Goal: Information Seeking & Learning: Learn about a topic

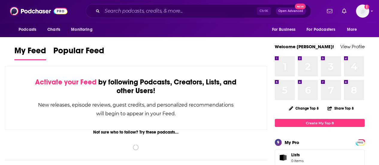
click at [146, 10] on input "Search podcasts, credits, & more..." at bounding box center [179, 11] width 155 height 10
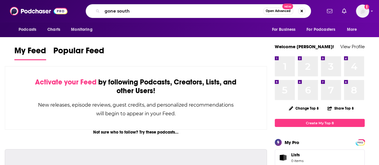
type input "gone south"
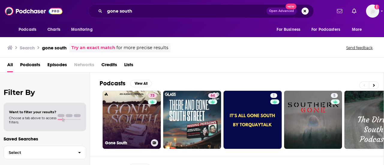
click at [130, 109] on link "73 Gone South" at bounding box center [132, 120] width 58 height 58
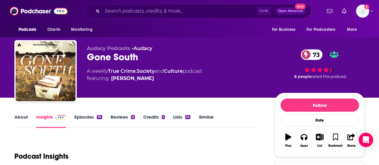
click at [79, 116] on link "Episodes 74" at bounding box center [88, 121] width 28 height 14
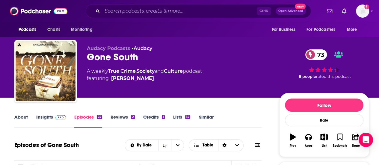
click at [44, 121] on link "Insights" at bounding box center [51, 121] width 30 height 14
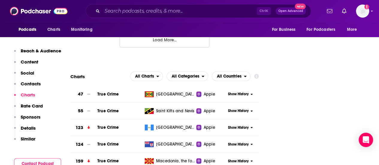
scroll to position [720, 0]
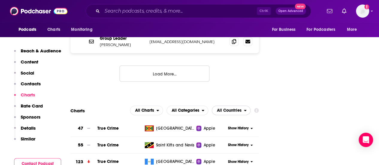
click at [228, 106] on span "All Countries" at bounding box center [228, 111] width 32 height 10
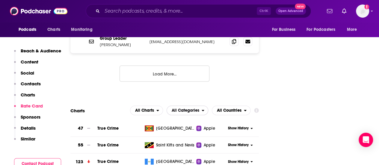
click at [203, 109] on icon "open menu" at bounding box center [203, 111] width 3 height 4
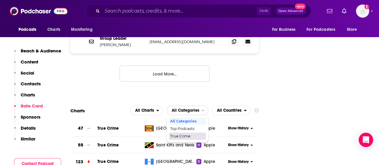
click at [188, 135] on span "True Crime" at bounding box center [187, 137] width 34 height 4
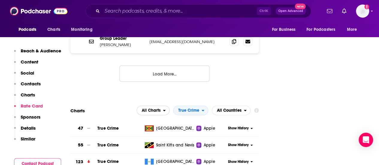
click at [163, 106] on span "All Charts" at bounding box center [150, 111] width 26 height 10
click at [154, 127] on span "Apple Charts" at bounding box center [152, 129] width 25 height 4
click at [156, 109] on span "Apple Charts" at bounding box center [147, 111] width 25 height 4
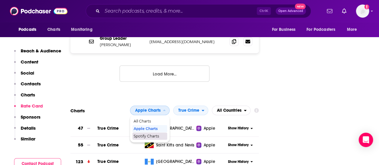
click at [156, 135] on span "Spotify Charts" at bounding box center [150, 137] width 32 height 4
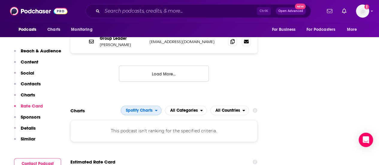
click at [155, 106] on span "Spotify Charts" at bounding box center [138, 111] width 34 height 10
click at [153, 125] on div "Apple Charts" at bounding box center [141, 128] width 36 height 7
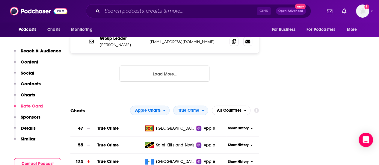
click at [249, 106] on h2 "All Countries" at bounding box center [231, 111] width 39 height 10
click at [243, 106] on span "All Countries" at bounding box center [228, 111] width 32 height 10
